Goal: Task Accomplishment & Management: Manage account settings

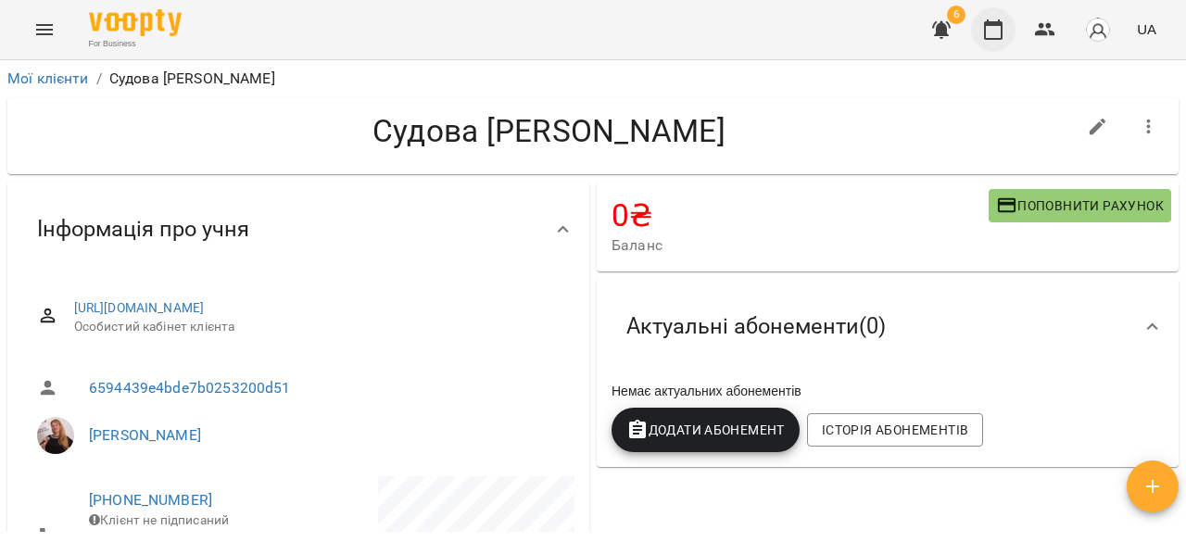
click at [997, 33] on icon "button" at bounding box center [993, 30] width 22 height 22
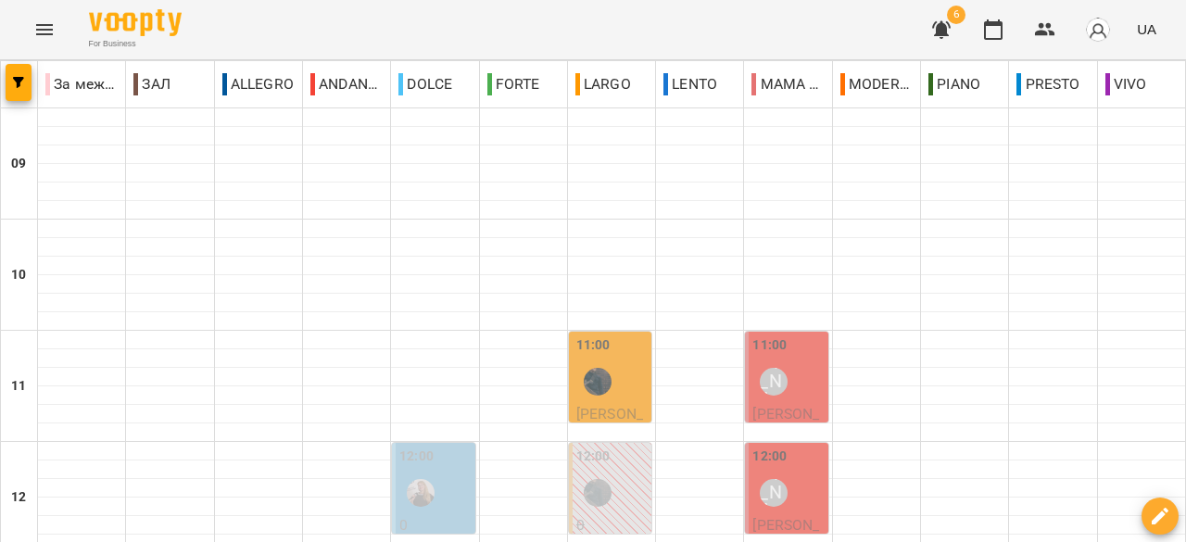
scroll to position [93, 0]
click at [797, 335] on div "11:00 [PERSON_NAME]" at bounding box center [787, 369] width 71 height 68
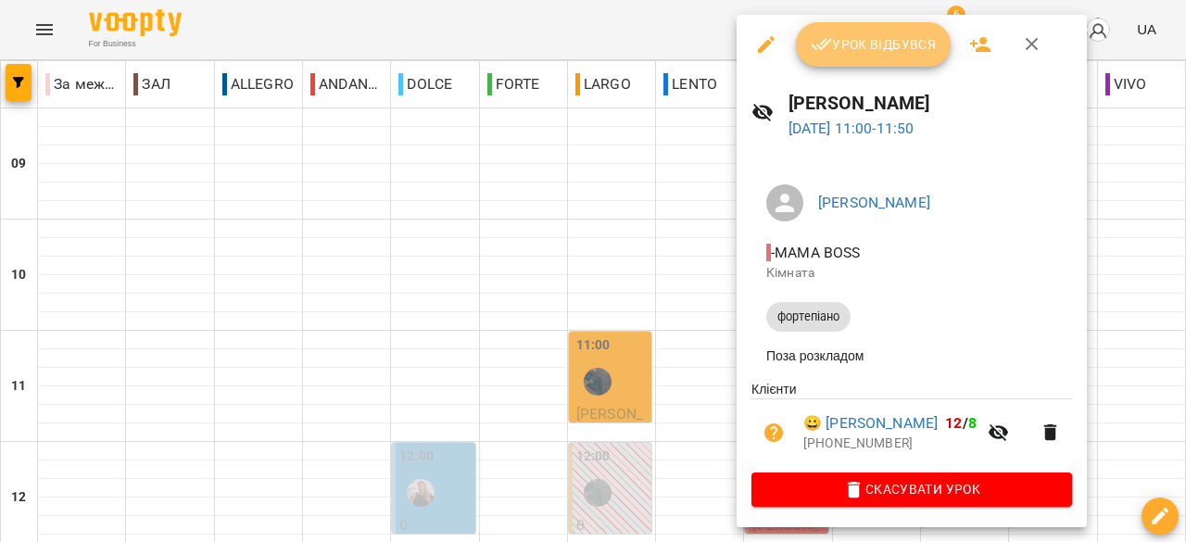
click at [911, 47] on span "Урок відбувся" at bounding box center [873, 44] width 126 height 22
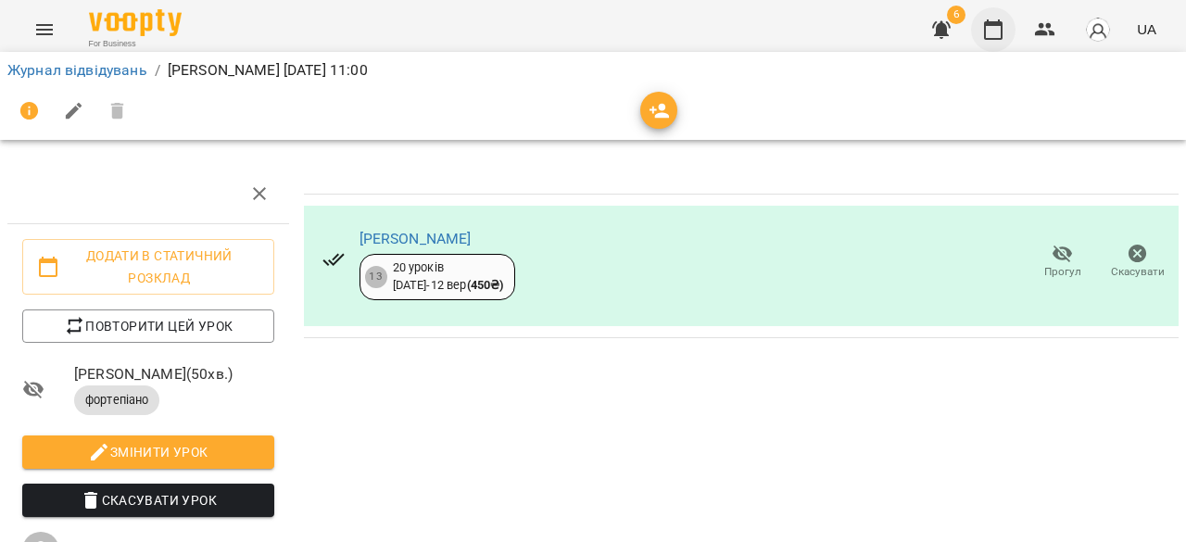
click at [995, 21] on icon "button" at bounding box center [993, 29] width 19 height 20
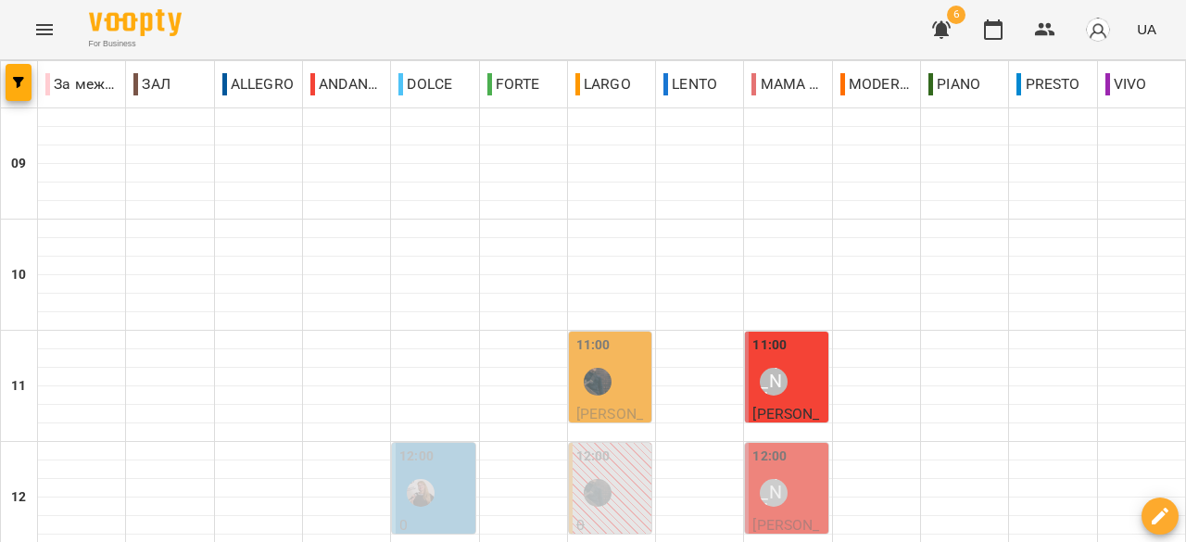
scroll to position [185, 0]
click at [771, 479] on div "[PERSON_NAME]" at bounding box center [774, 493] width 28 height 28
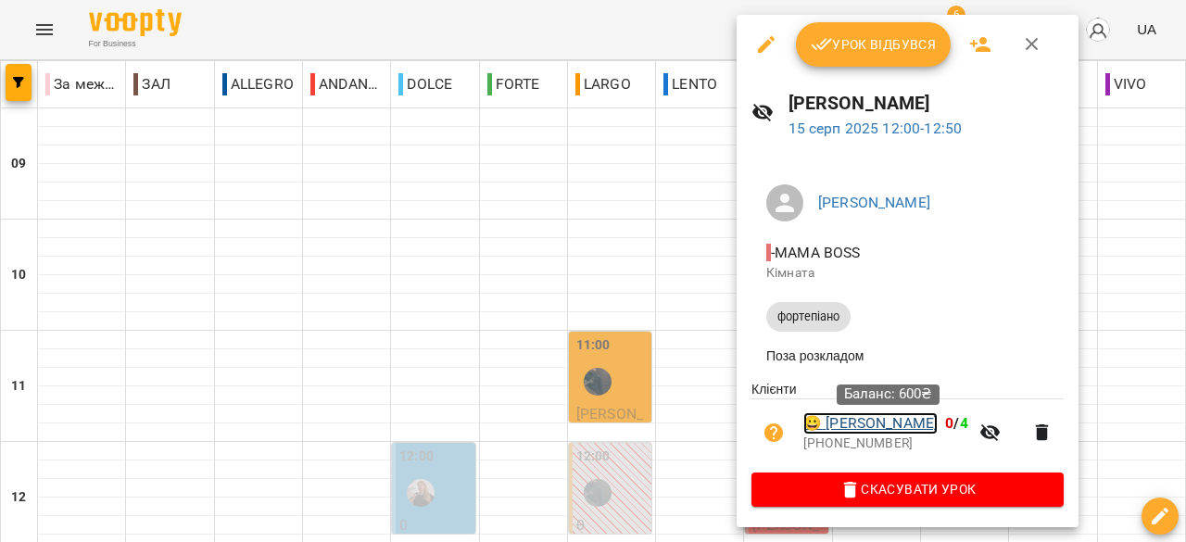
click at [930, 430] on link "😀 [PERSON_NAME]" at bounding box center [870, 423] width 134 height 22
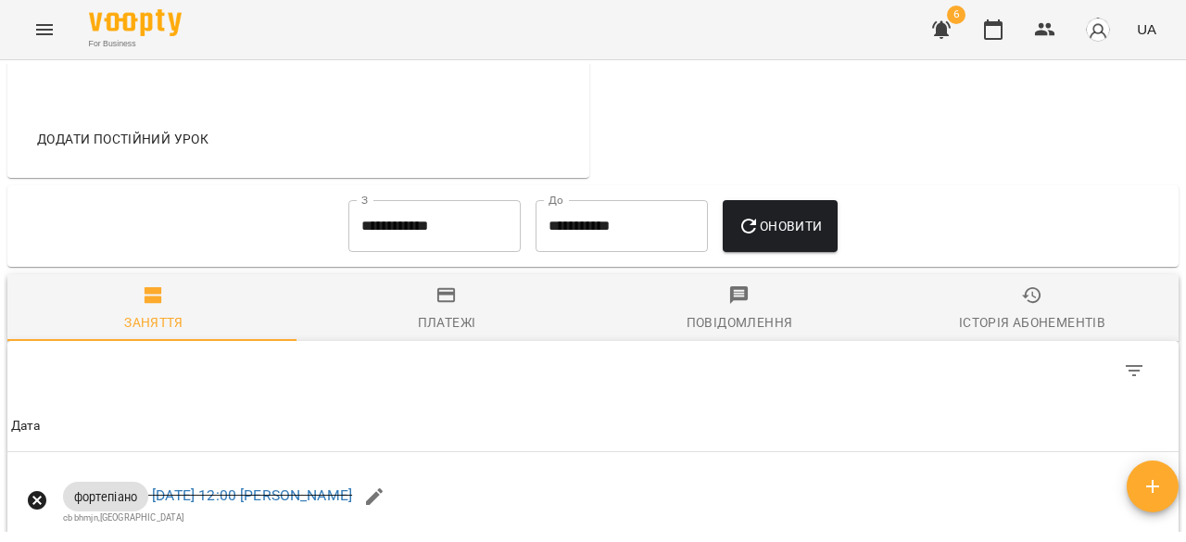
scroll to position [371, 0]
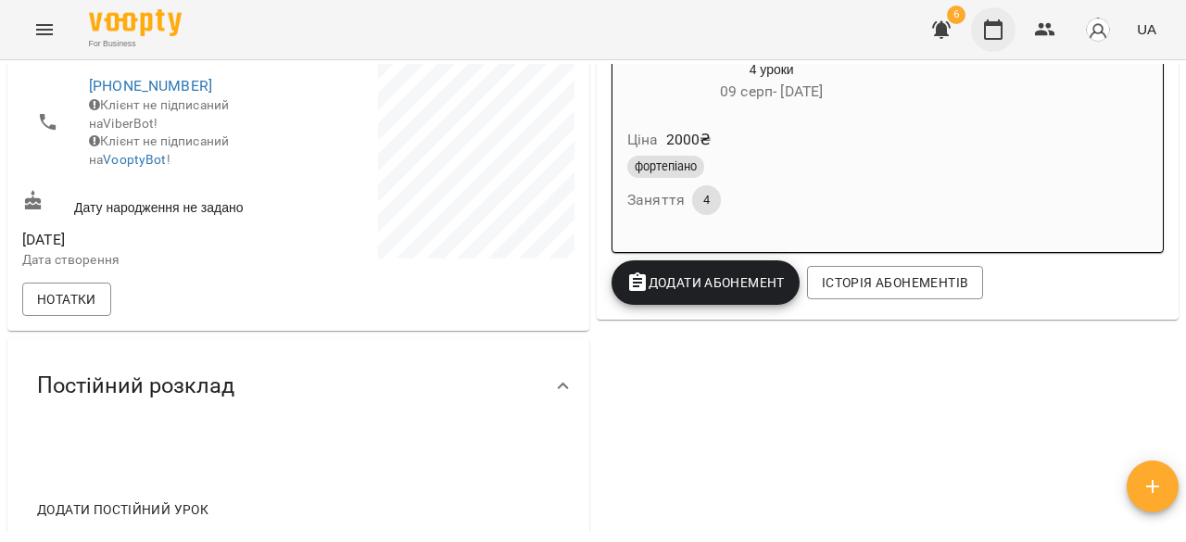
click at [993, 32] on icon "button" at bounding box center [993, 30] width 22 height 22
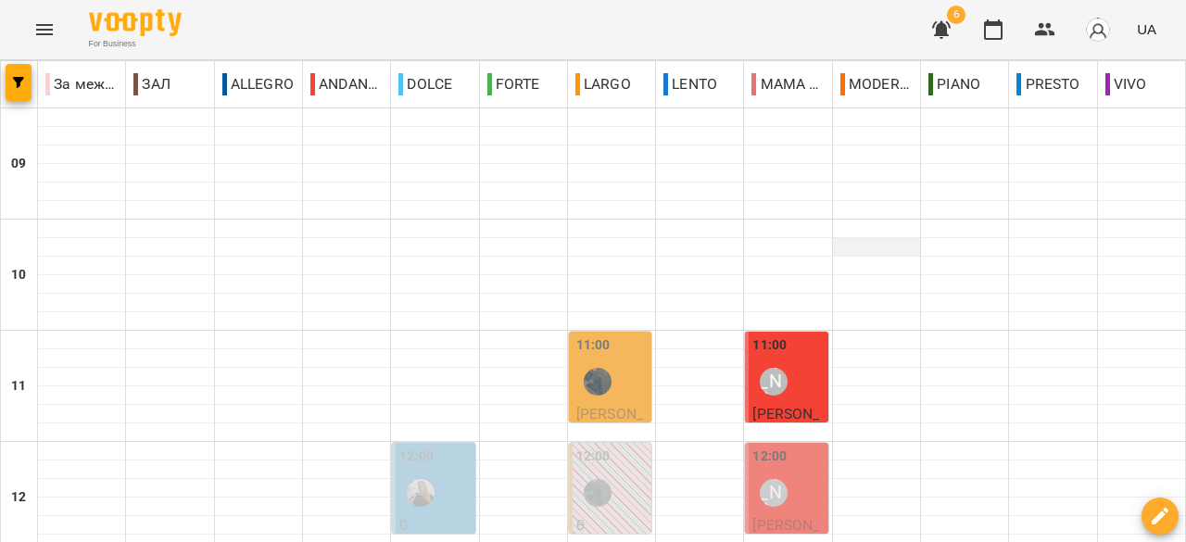
scroll to position [185, 0]
click at [783, 471] on div "[PERSON_NAME]" at bounding box center [773, 492] width 43 height 43
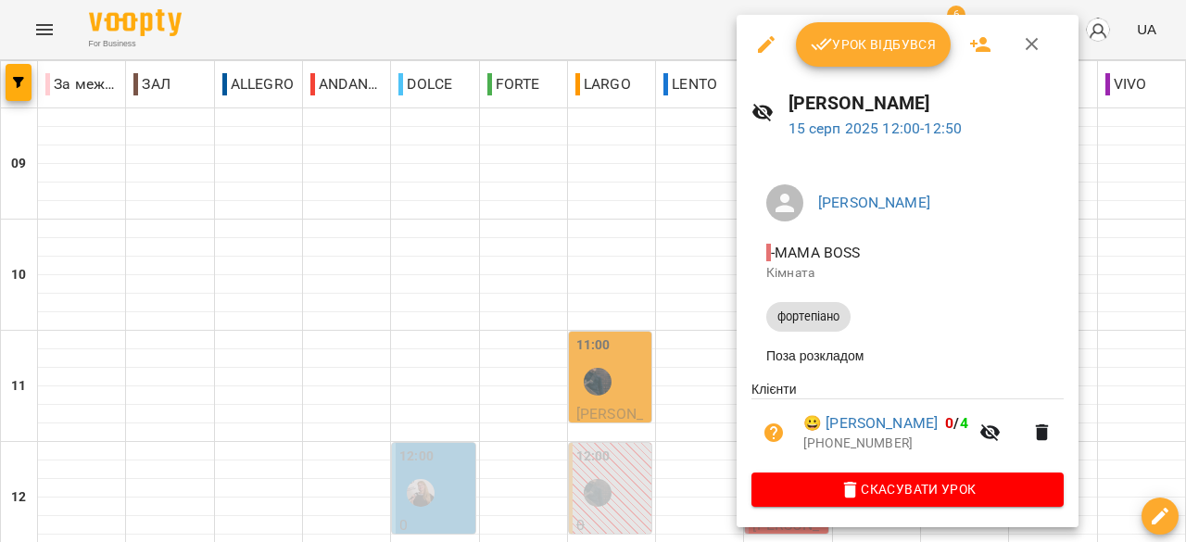
click at [762, 47] on icon "button" at bounding box center [766, 44] width 17 height 17
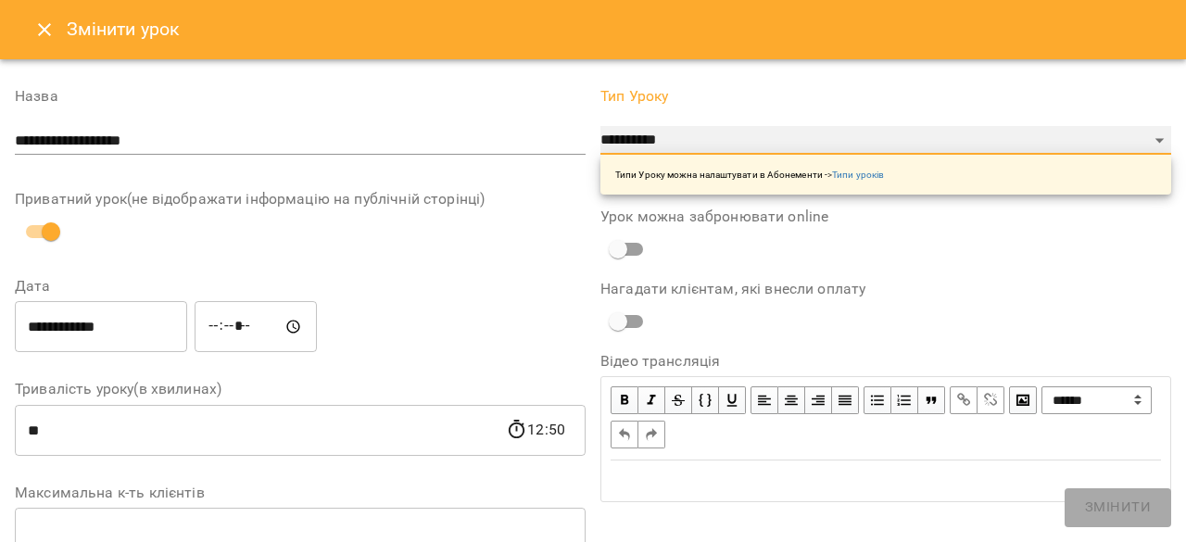
click at [1146, 142] on select "**********" at bounding box center [885, 141] width 571 height 30
select select "*******"
click at [600, 126] on select "**********" at bounding box center [885, 141] width 571 height 30
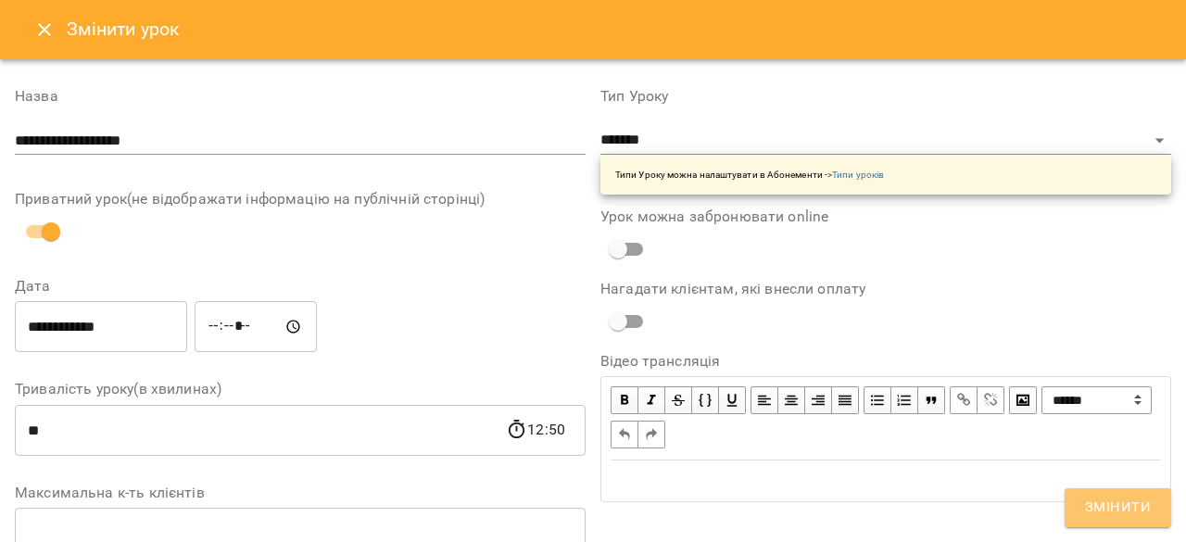
click at [1134, 497] on span "Змінити" at bounding box center [1118, 508] width 66 height 24
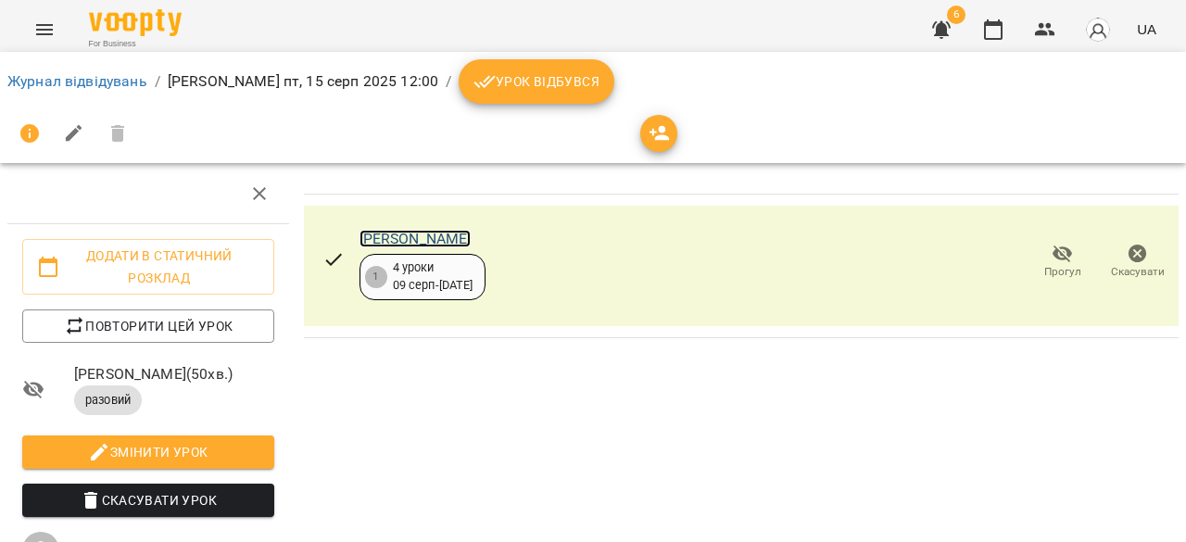
click at [421, 241] on link "[PERSON_NAME]" at bounding box center [415, 239] width 112 height 18
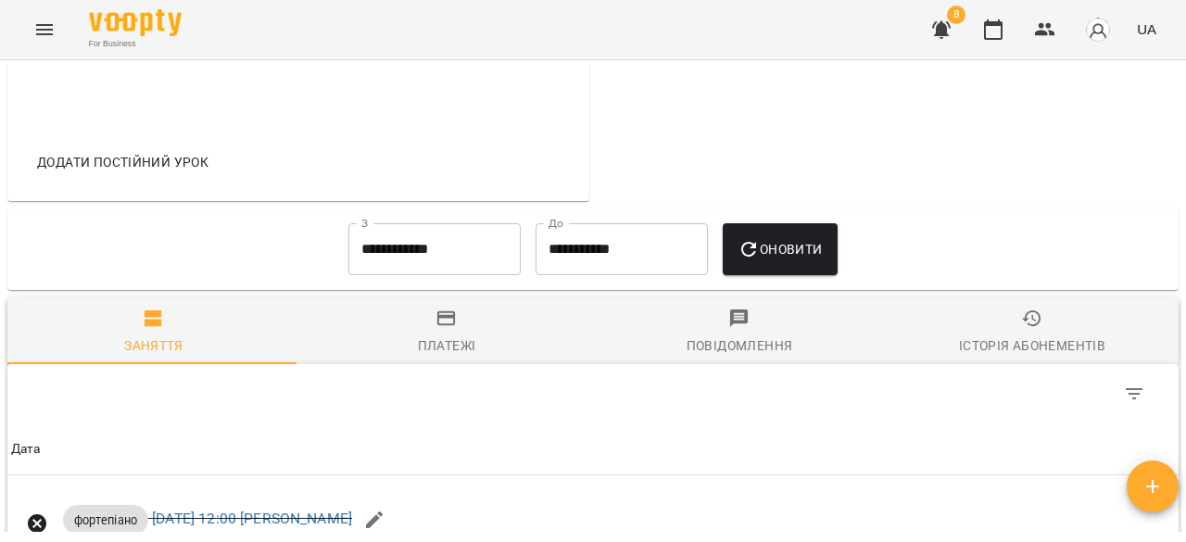
scroll to position [556, 0]
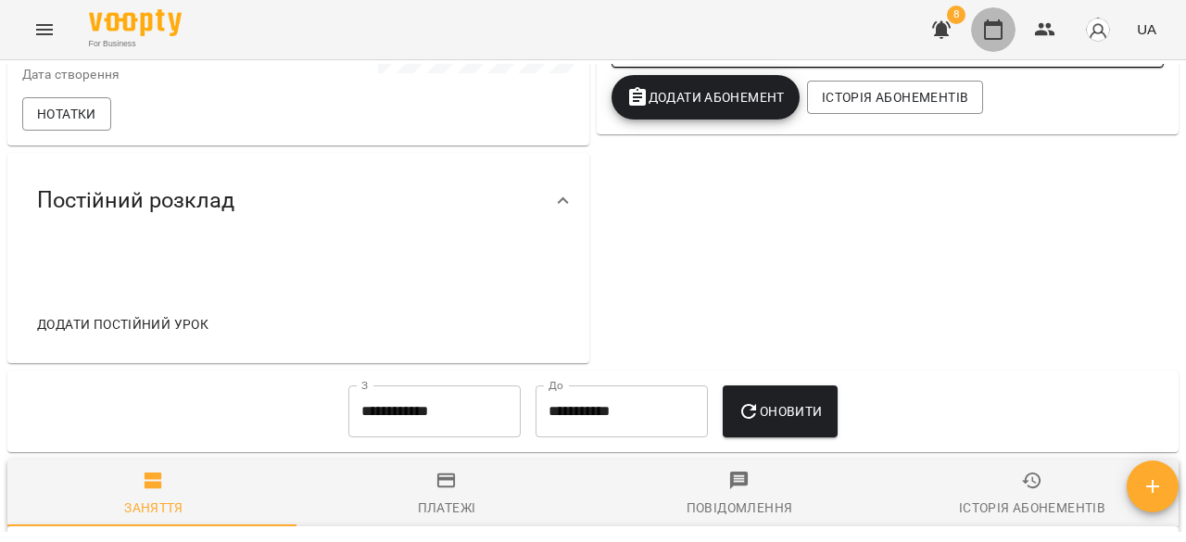
click at [997, 31] on icon "button" at bounding box center [993, 30] width 22 height 22
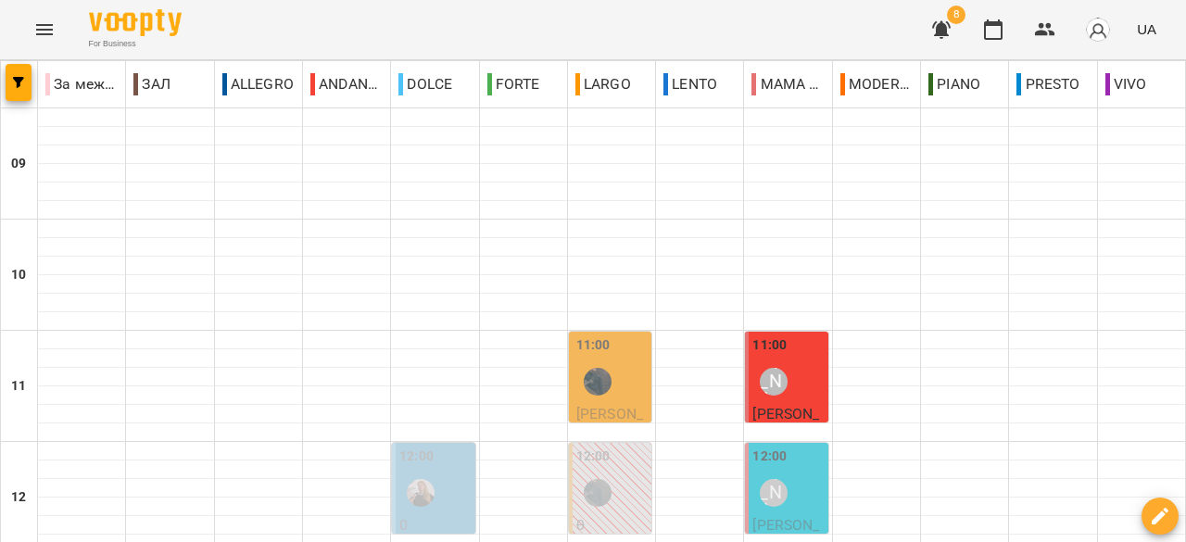
scroll to position [185, 0]
click at [793, 446] on div "12:00 [PERSON_NAME]" at bounding box center [787, 480] width 71 height 68
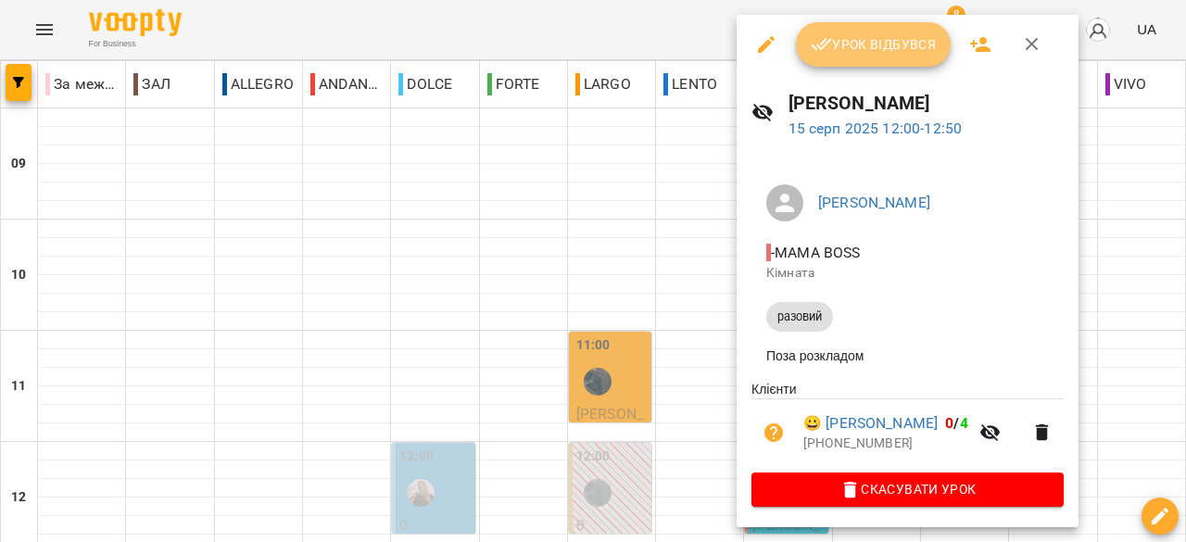
click at [858, 44] on span "Урок відбувся" at bounding box center [873, 44] width 126 height 22
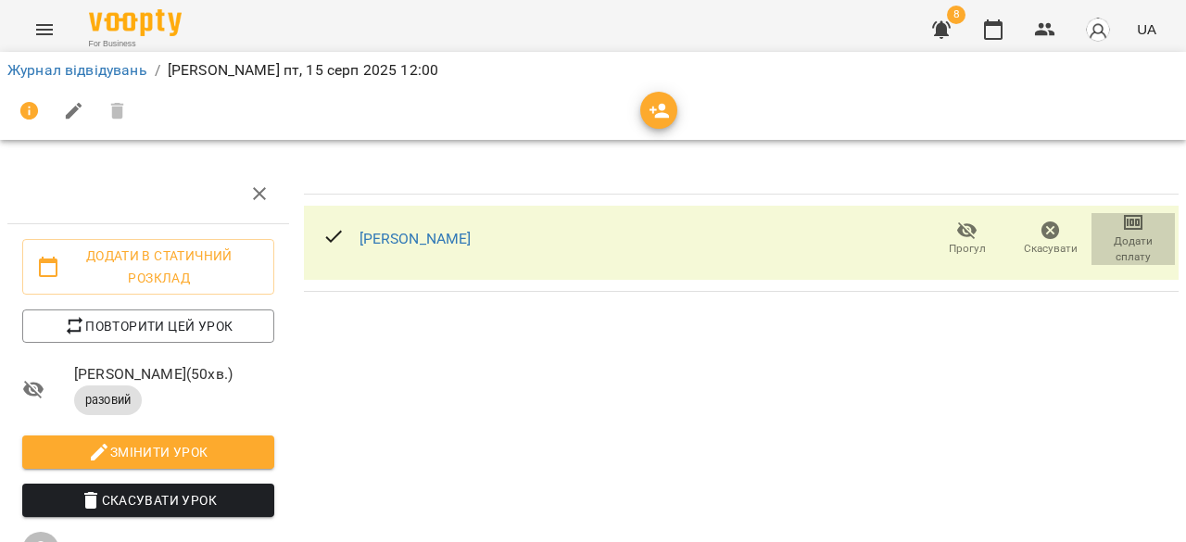
click at [1125, 225] on icon "button" at bounding box center [1133, 222] width 22 height 22
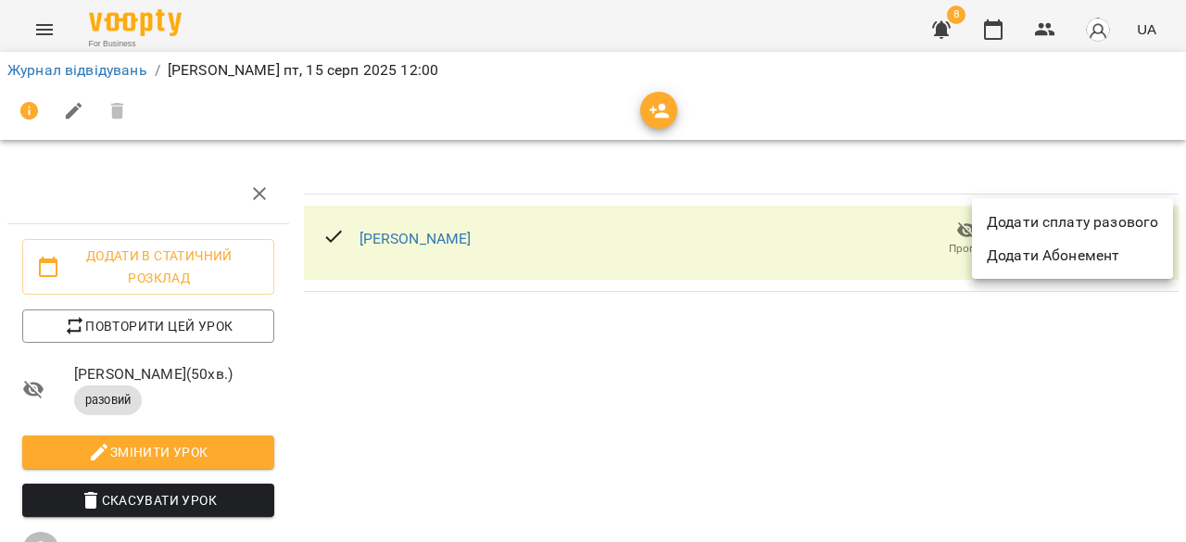
click at [1125, 225] on li "Додати сплату разового" at bounding box center [1072, 222] width 201 height 33
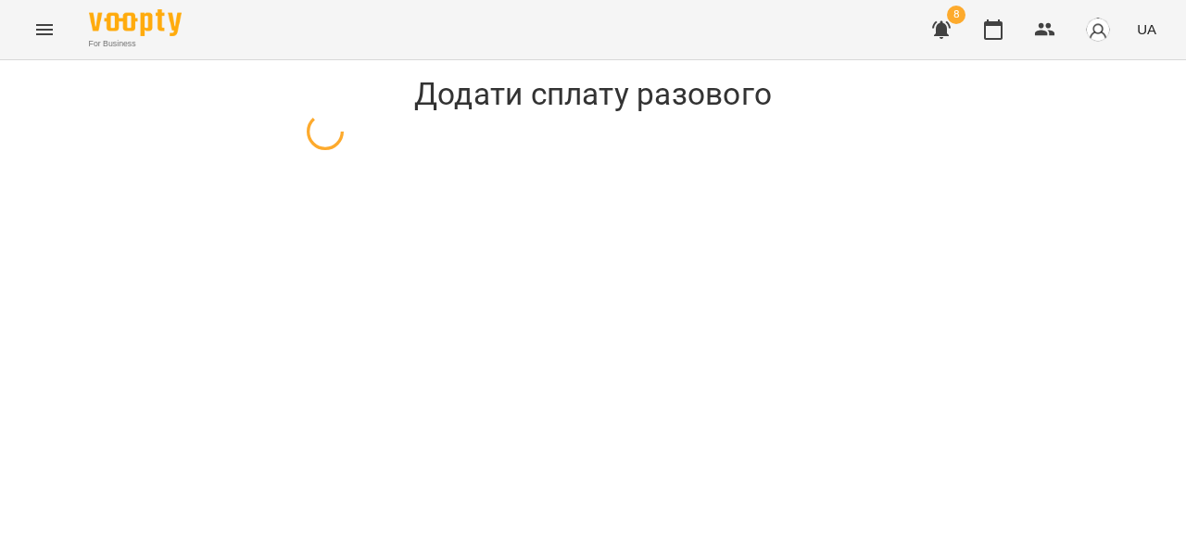
select select "*******"
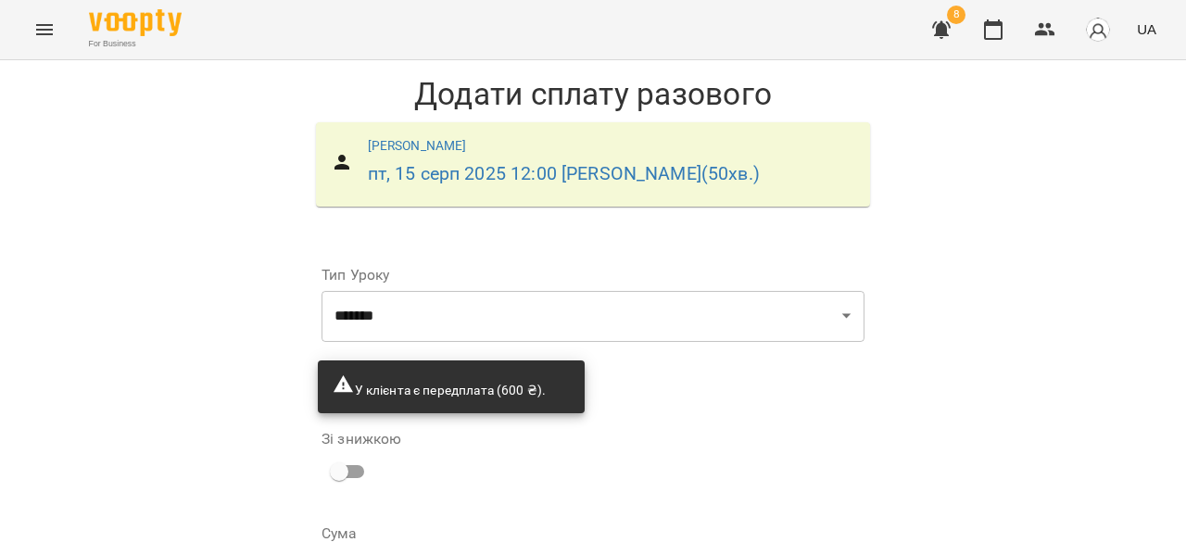
scroll to position [198, 0]
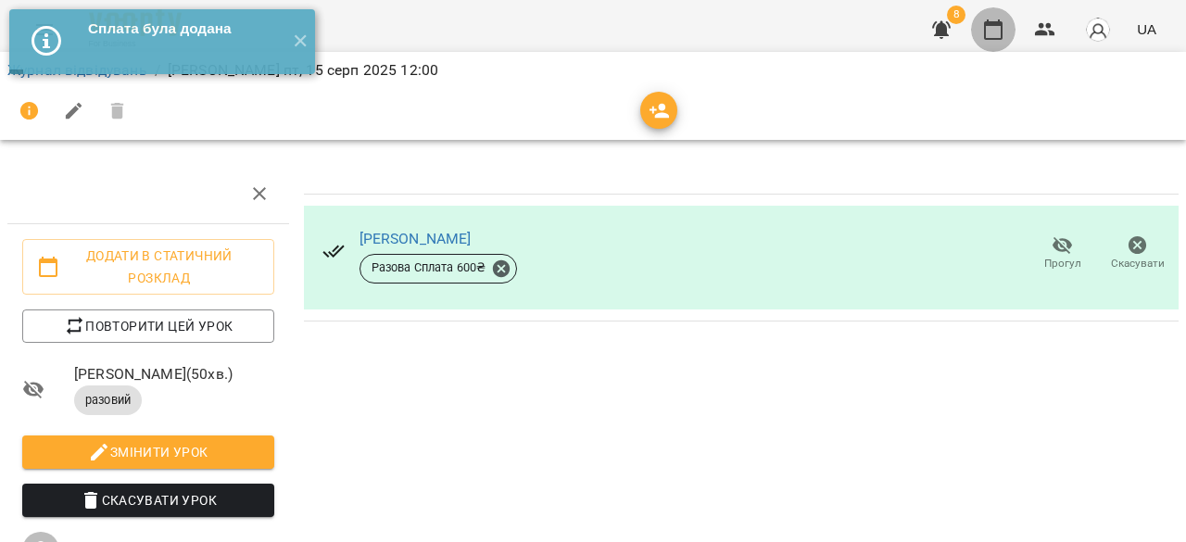
click at [997, 30] on icon "button" at bounding box center [993, 30] width 22 height 22
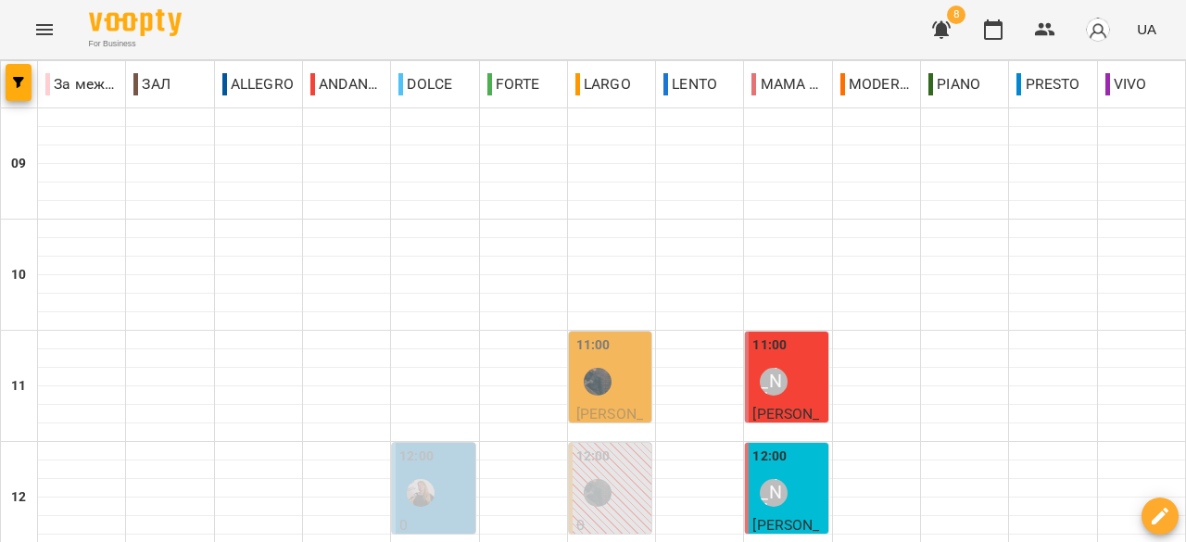
scroll to position [371, 0]
click at [798, 446] on div "12:00 Казак Тетяна" at bounding box center [787, 480] width 71 height 68
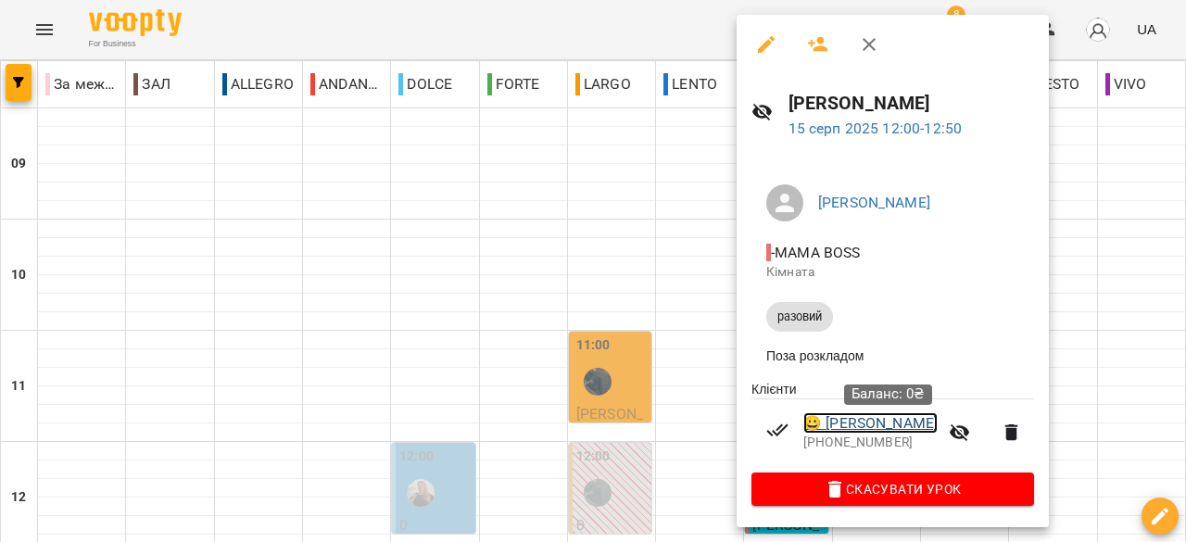
click at [937, 431] on link "😀 [PERSON_NAME]" at bounding box center [870, 423] width 134 height 22
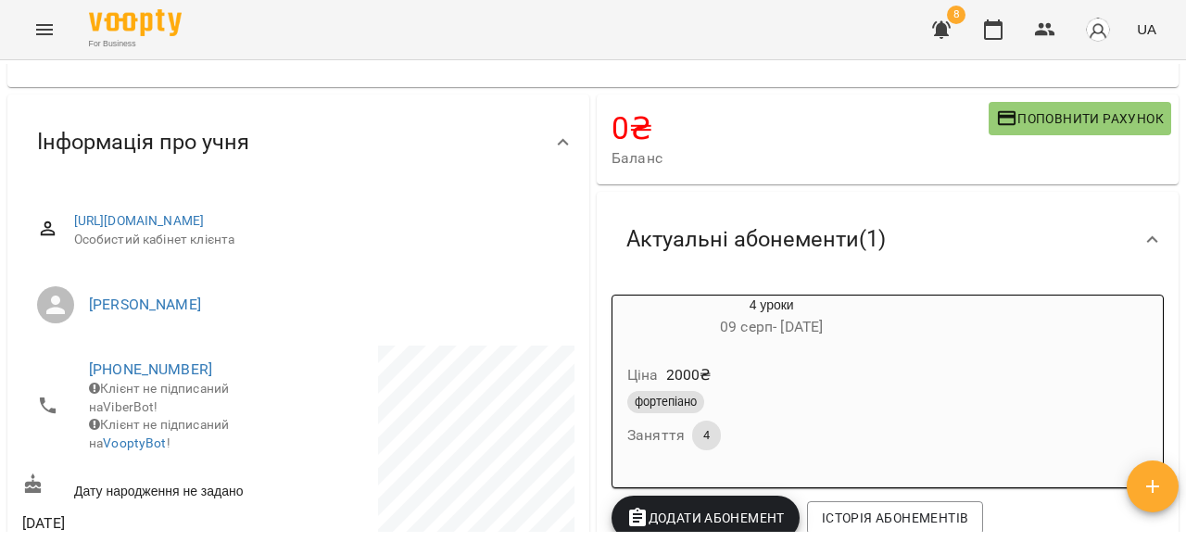
scroll to position [371, 0]
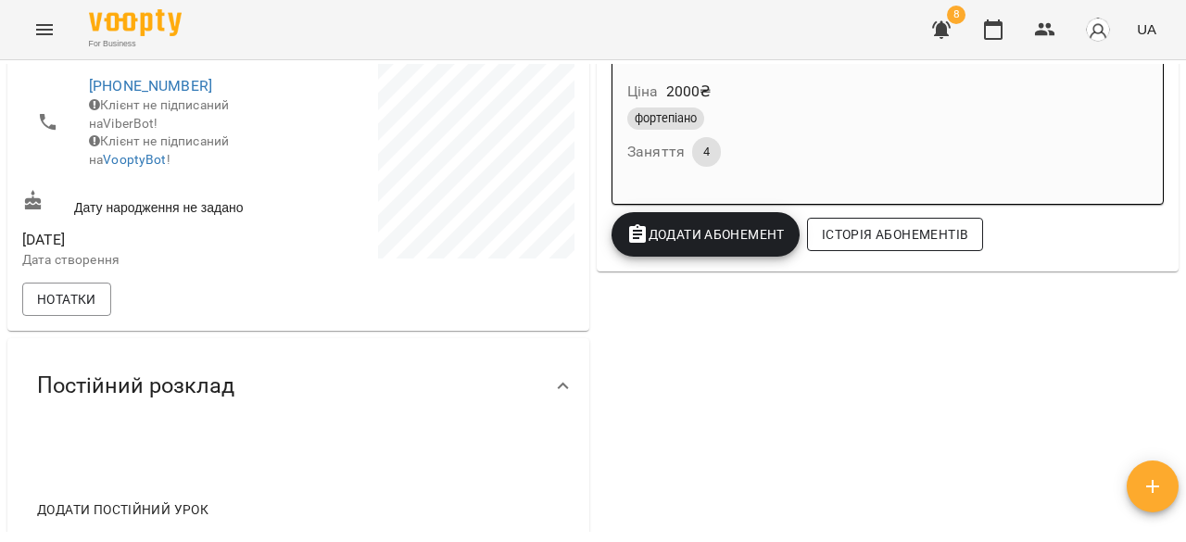
click at [873, 242] on span "Історія абонементів" at bounding box center [895, 234] width 146 height 22
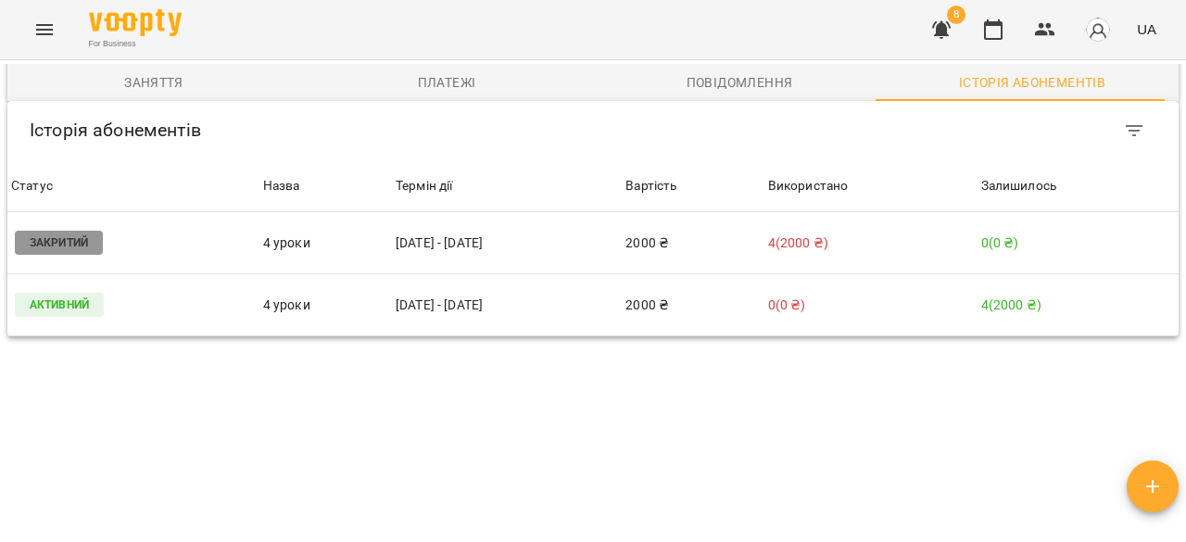
scroll to position [982, 0]
